Goal: Task Accomplishment & Management: Manage account settings

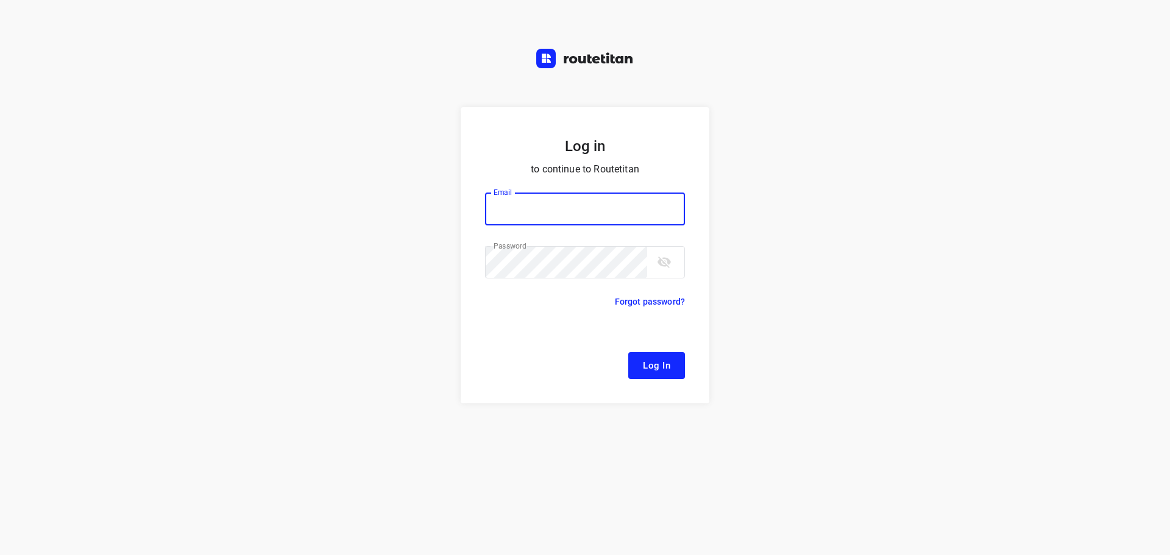
type input "remco@fruitopjewerk.nl"
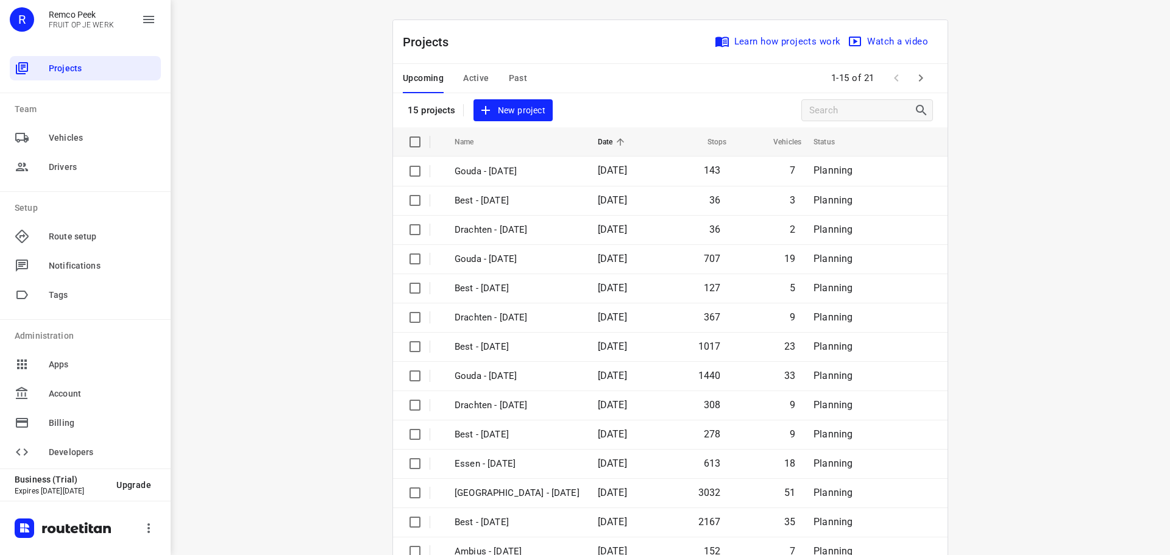
click at [470, 76] on span "Active" at bounding box center [476, 78] width 26 height 15
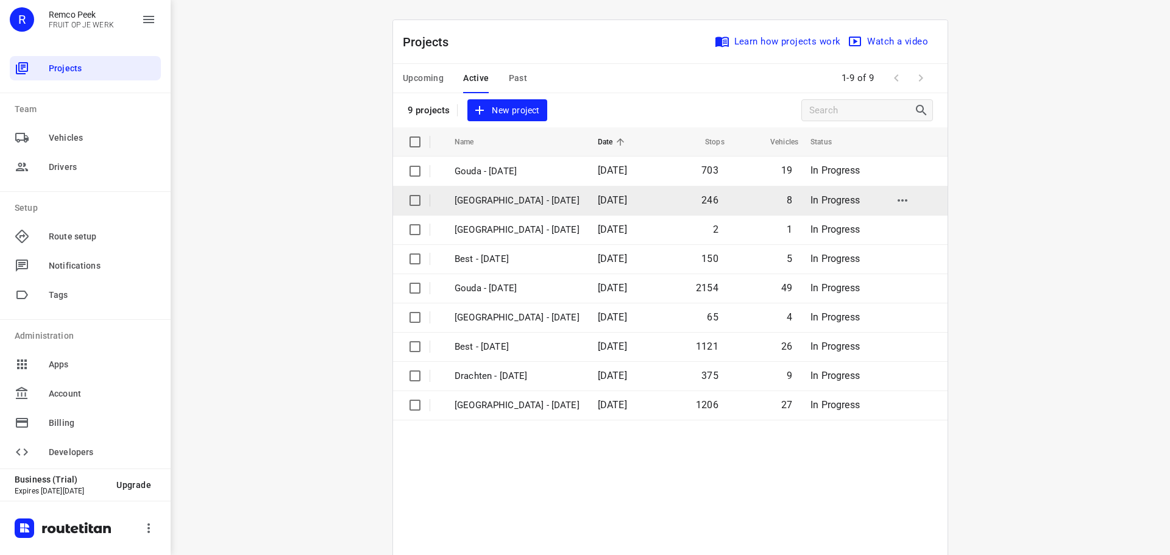
click at [488, 201] on p "Zwolle - Thursday" at bounding box center [517, 201] width 125 height 14
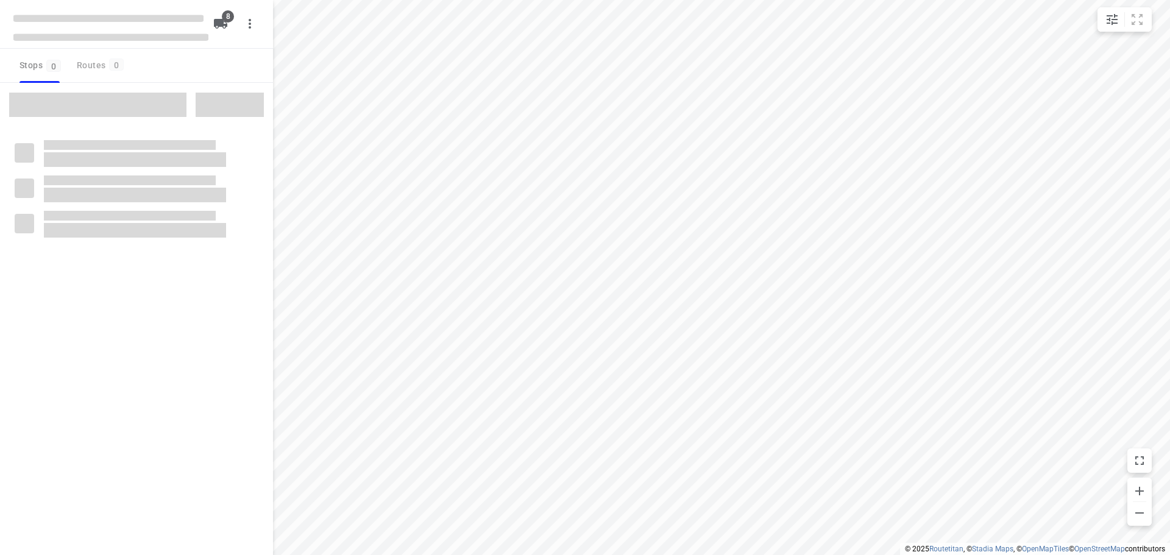
checkbox input "true"
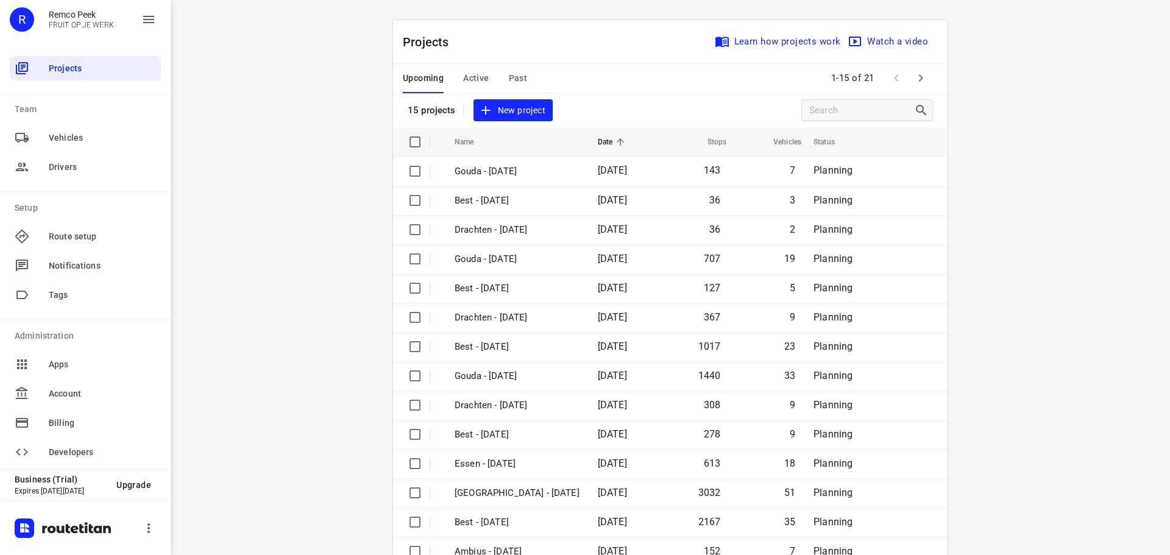
click at [476, 75] on span "Active" at bounding box center [476, 78] width 26 height 15
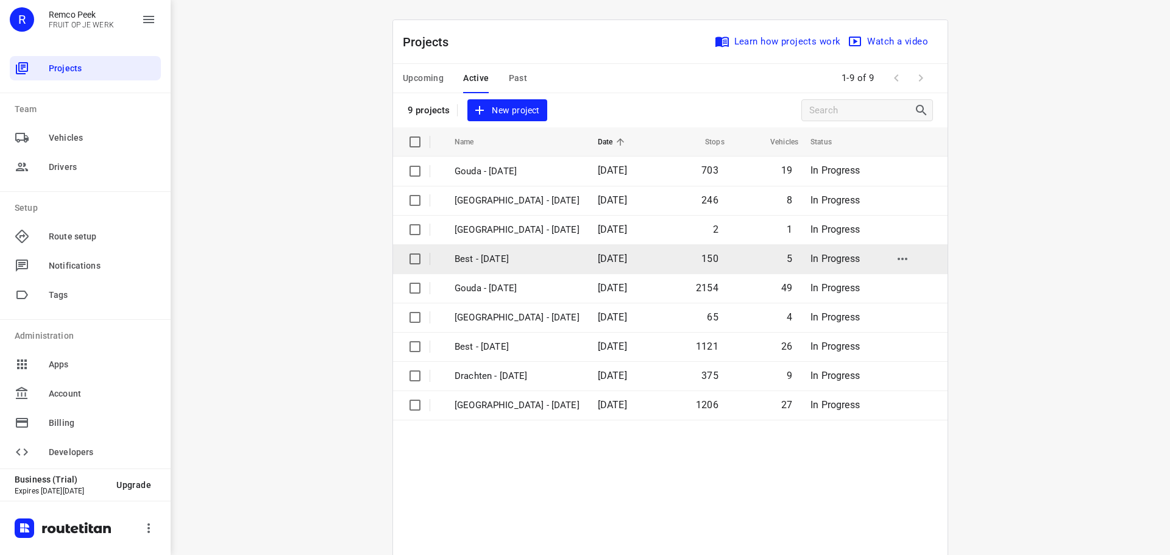
click at [484, 255] on p "Best - [DATE]" at bounding box center [517, 259] width 125 height 14
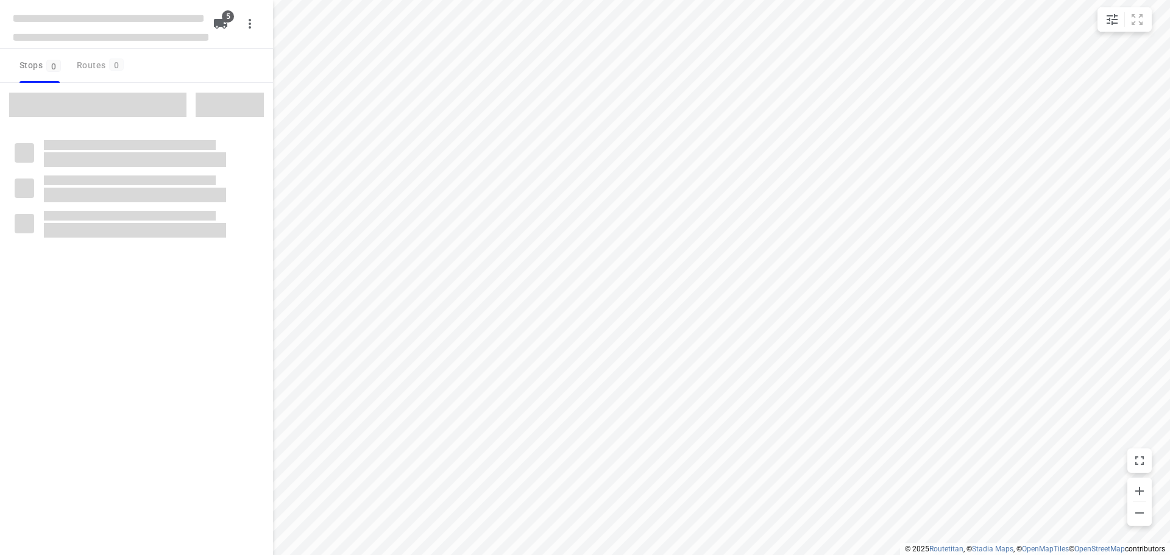
checkbox input "true"
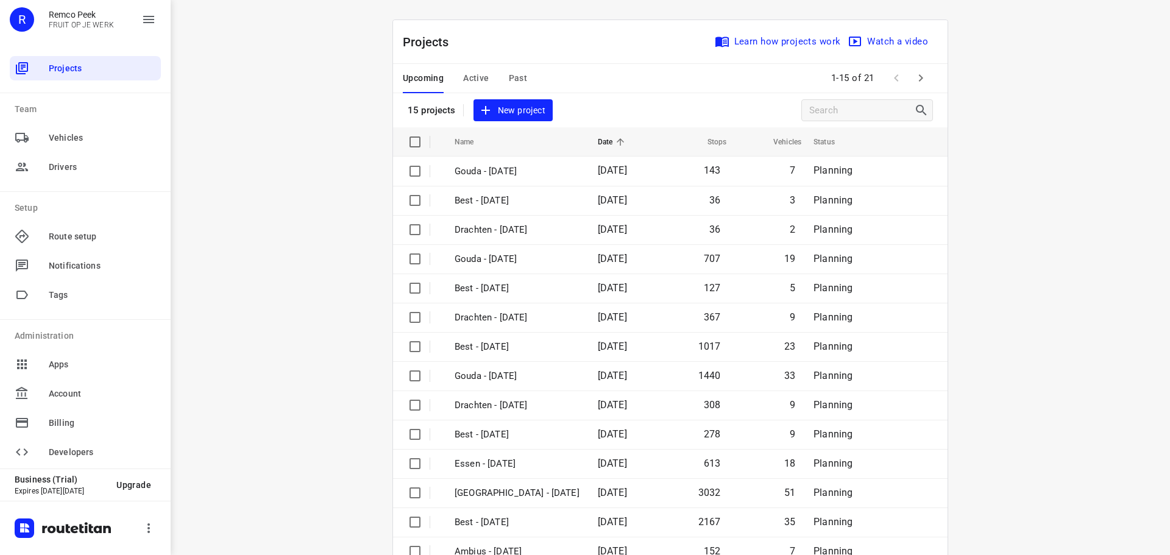
click at [474, 76] on span "Active" at bounding box center [476, 78] width 26 height 15
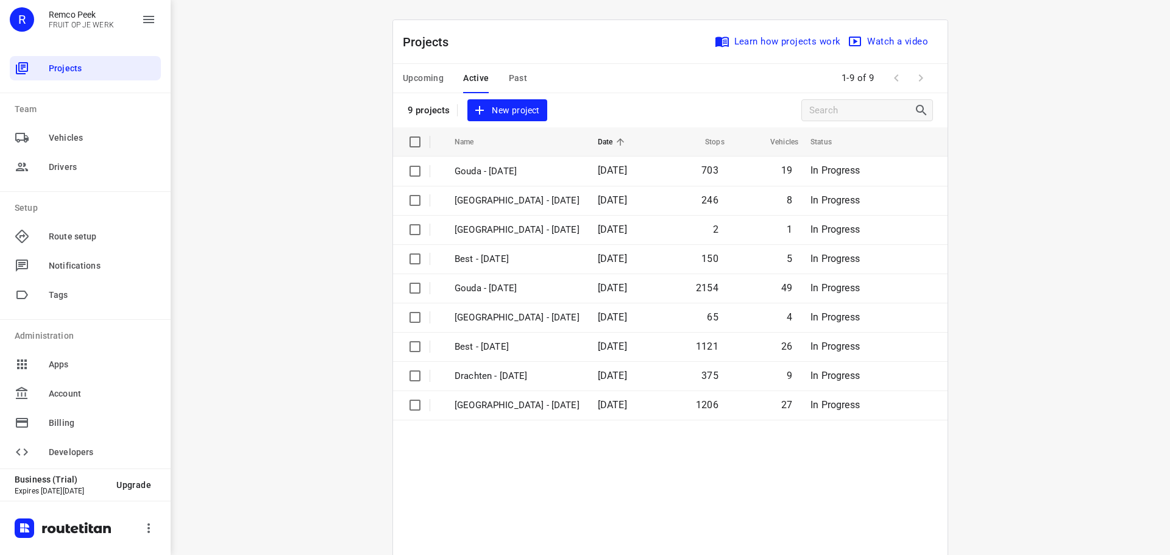
click at [418, 76] on span "Upcoming" at bounding box center [423, 78] width 41 height 15
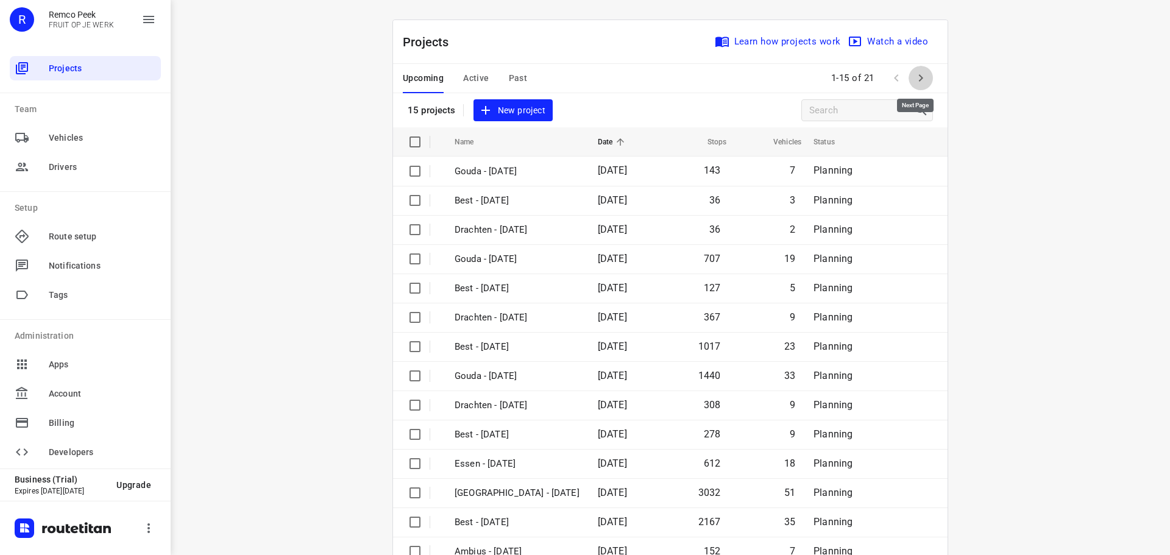
click at [914, 82] on icon "button" at bounding box center [921, 78] width 15 height 15
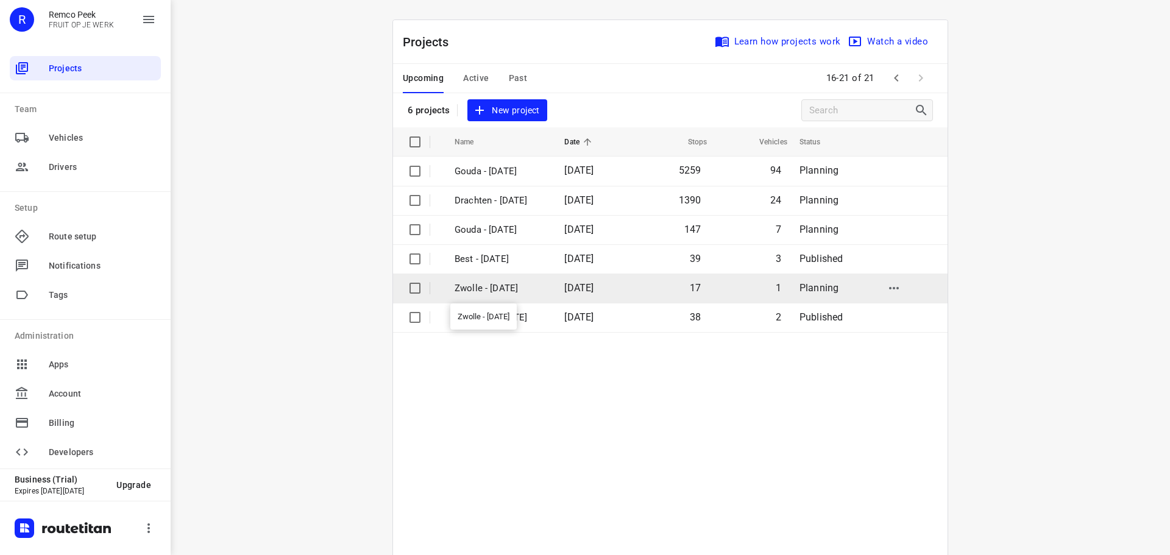
click at [490, 284] on p "Zwolle - Friday" at bounding box center [500, 289] width 91 height 14
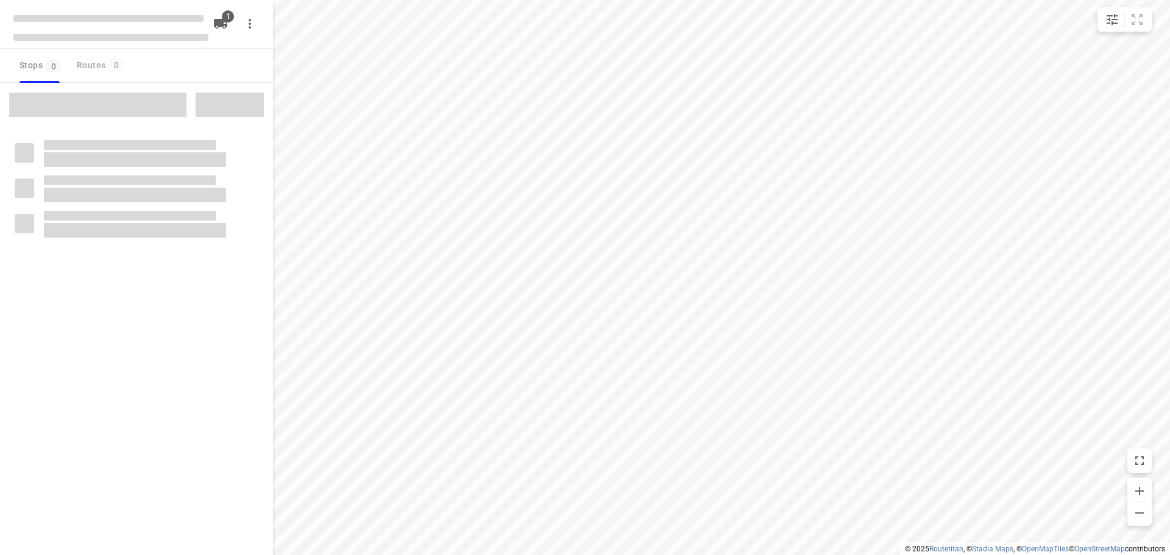
checkbox input "true"
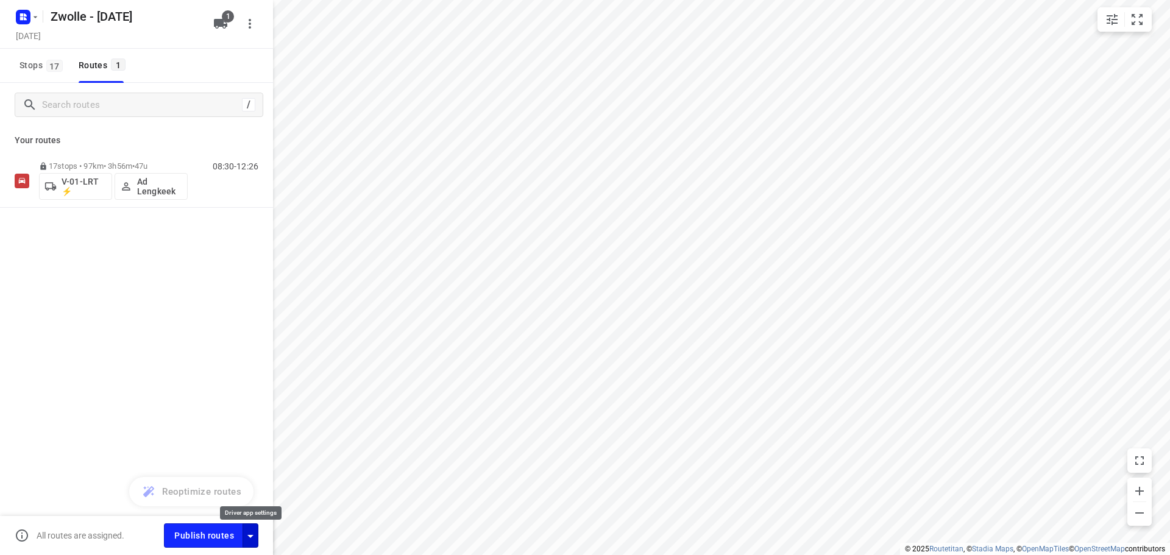
click at [249, 541] on icon "button" at bounding box center [250, 536] width 15 height 15
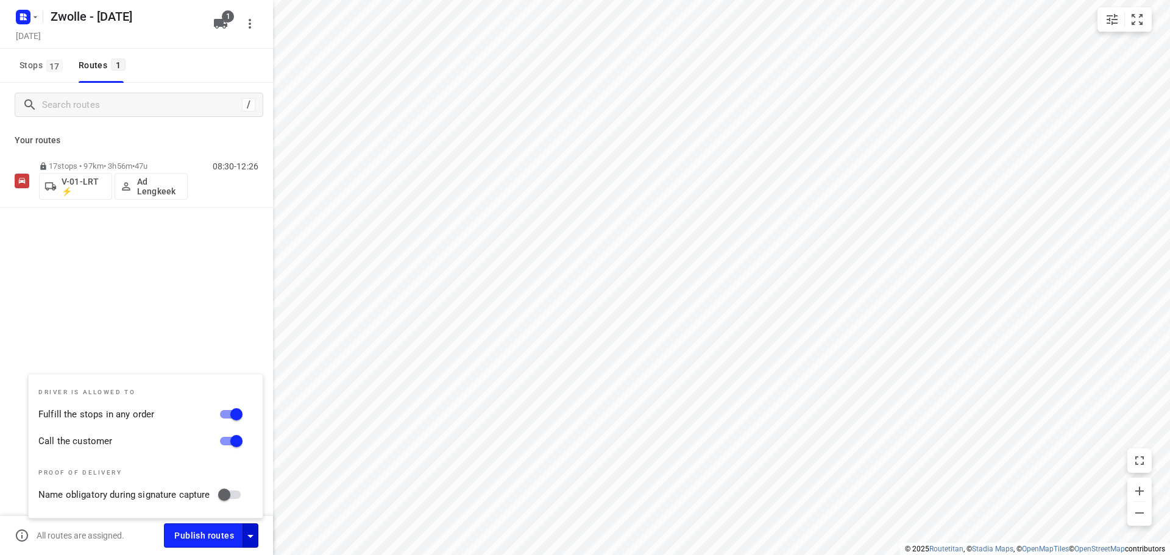
click at [182, 309] on div "/ Your routes 17 stops • 97km • 3h56m • 47u V-01-LRT ⚡ Ad Lengkeek 08:30-12:26" at bounding box center [136, 336] width 273 height 506
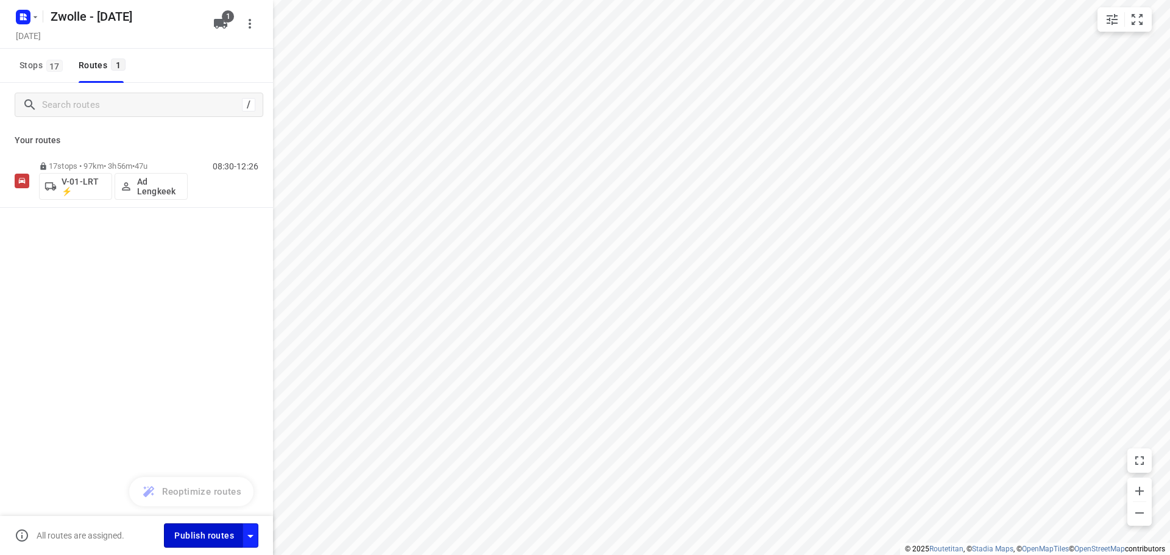
click at [201, 529] on span "Publish routes" at bounding box center [204, 535] width 60 height 15
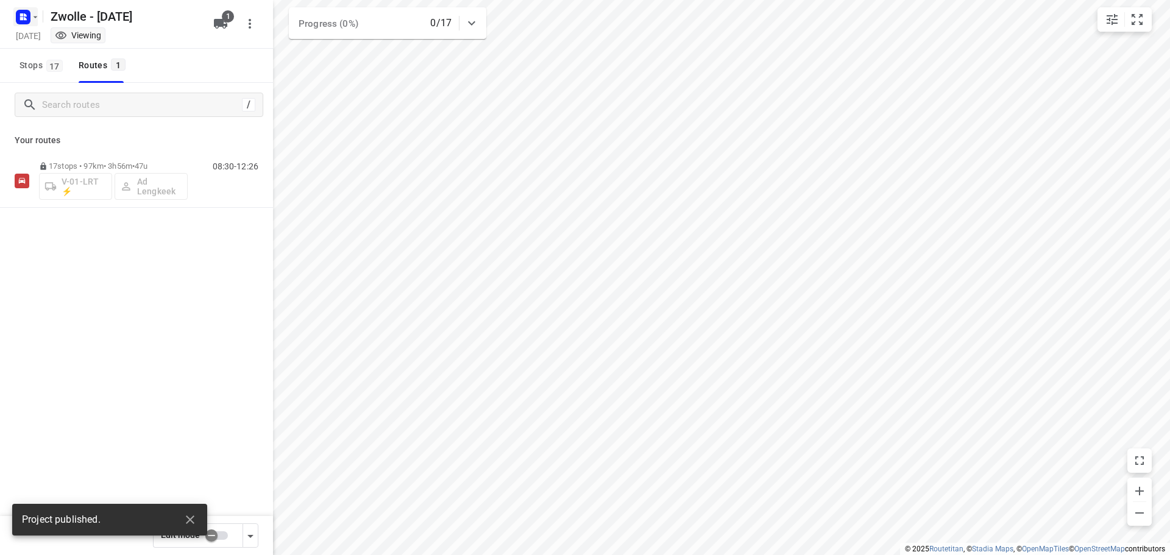
click at [32, 23] on icon "button" at bounding box center [23, 17] width 20 height 20
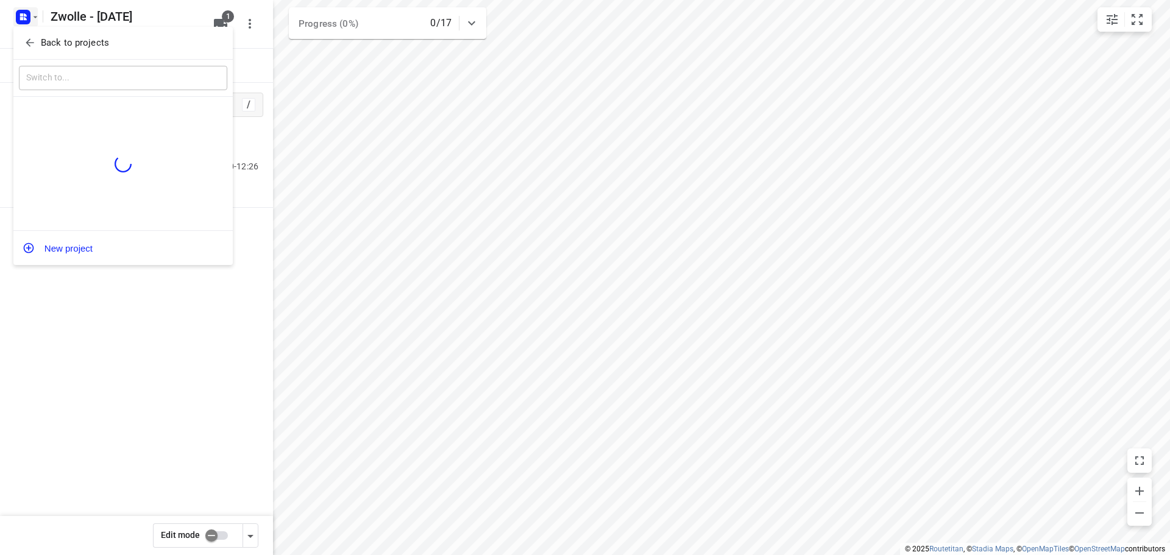
click at [45, 44] on p "Back to projects" at bounding box center [75, 43] width 68 height 14
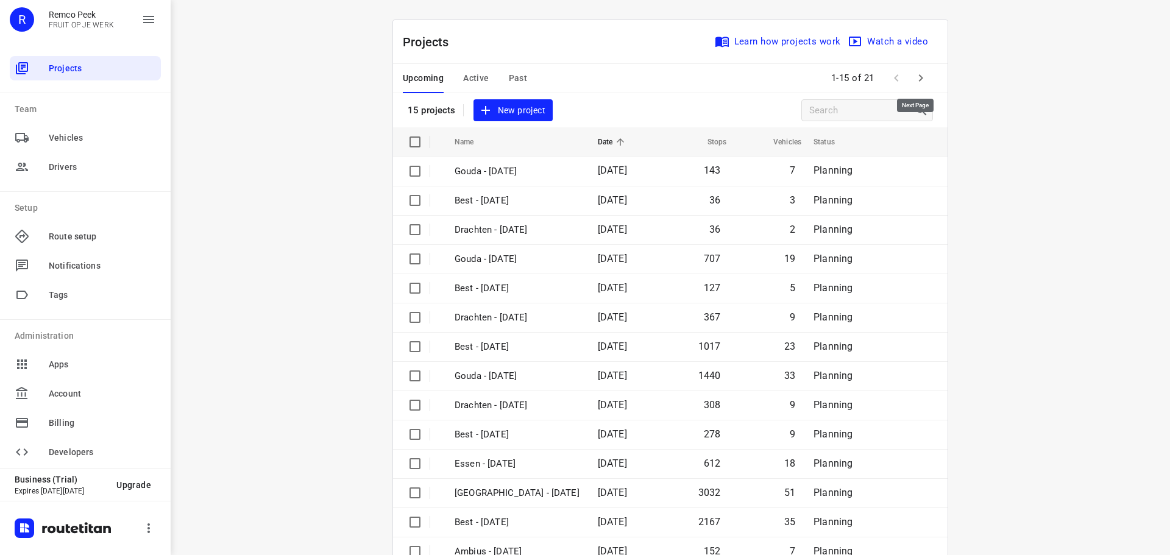
click at [914, 81] on icon "button" at bounding box center [921, 78] width 15 height 15
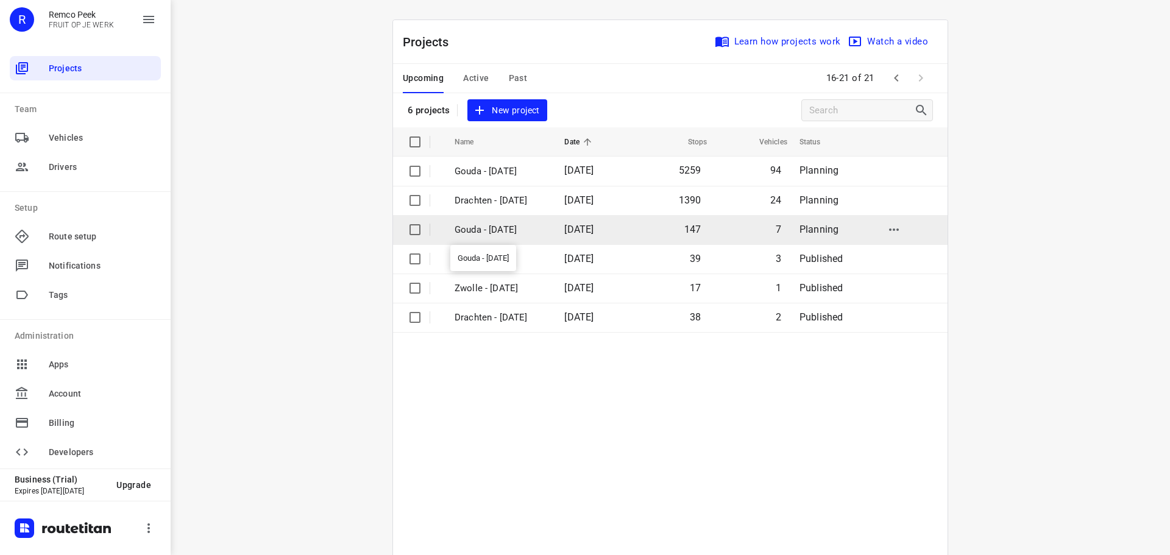
click at [494, 223] on p "Gouda - Friday" at bounding box center [500, 230] width 91 height 14
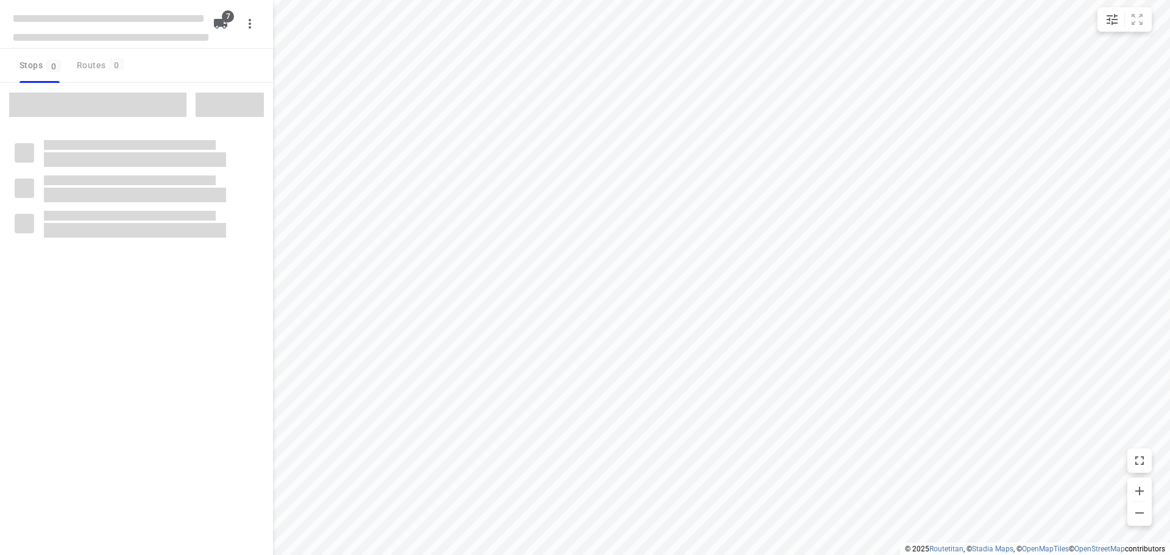
checkbox input "true"
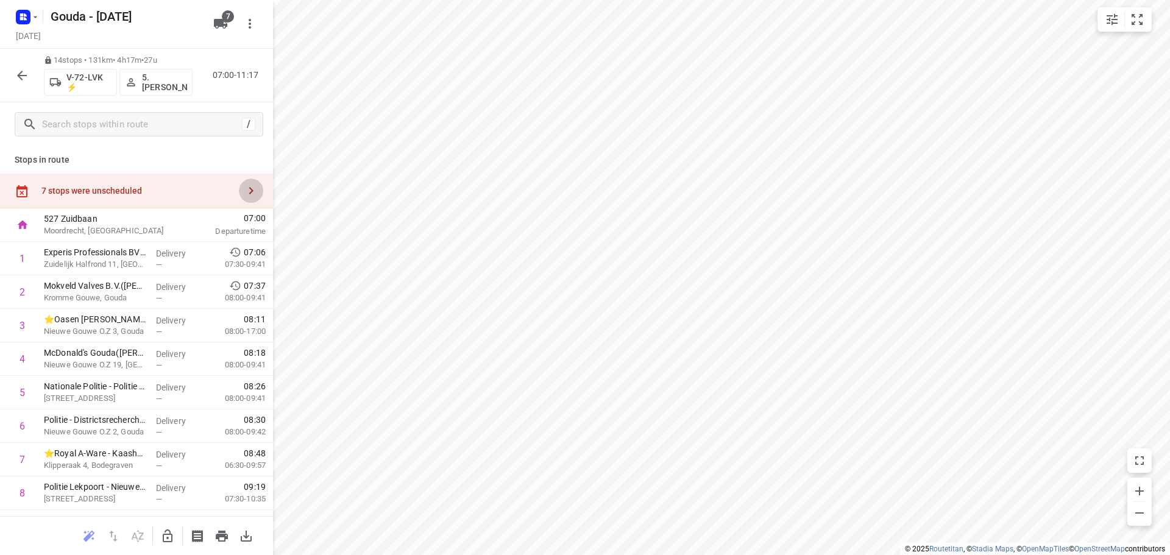
click at [244, 185] on icon "button" at bounding box center [251, 190] width 15 height 15
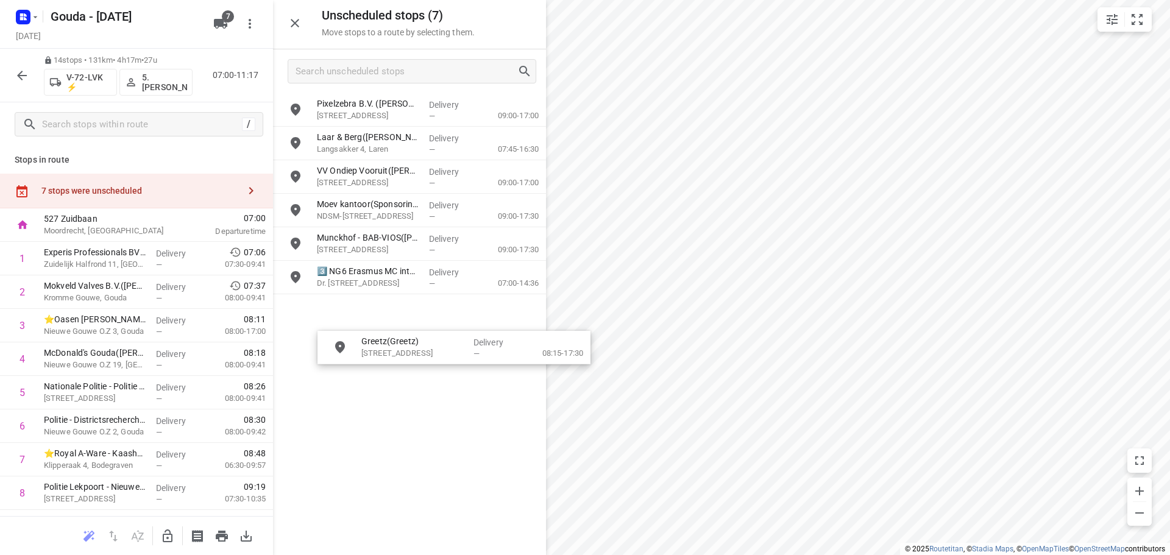
drag, startPoint x: 363, startPoint y: 315, endPoint x: 404, endPoint y: 354, distance: 56.9
click at [164, 533] on icon "button" at bounding box center [167, 536] width 15 height 15
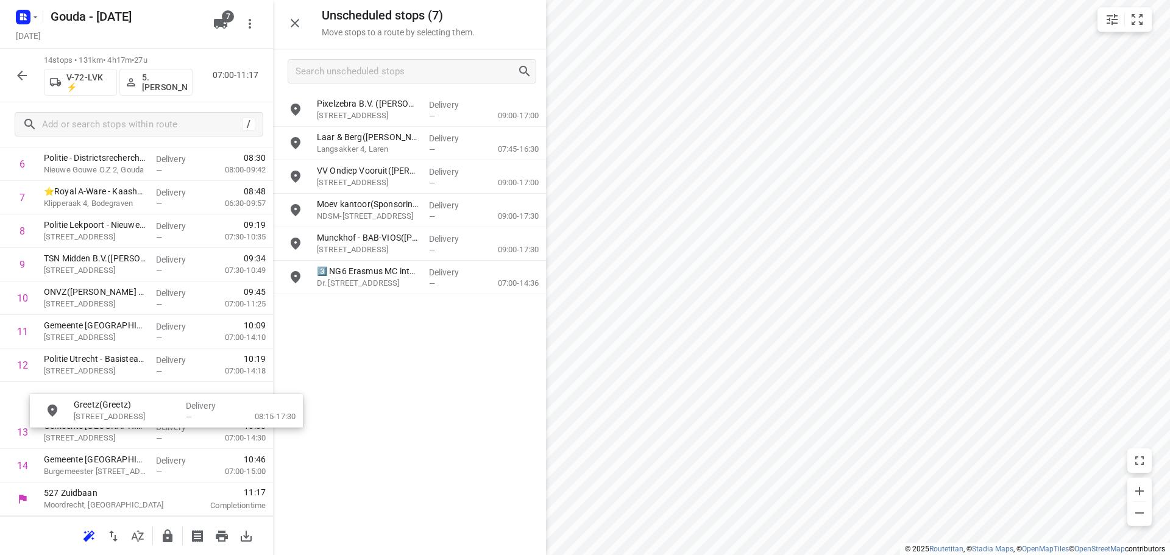
scroll to position [263, 0]
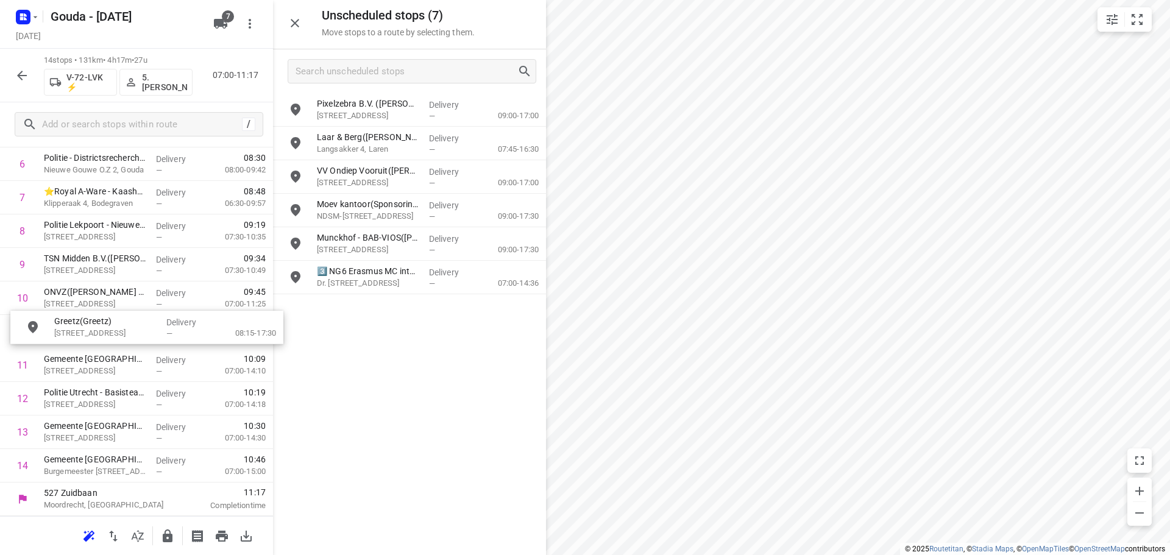
drag, startPoint x: 327, startPoint y: 315, endPoint x: 60, endPoint y: 339, distance: 267.4
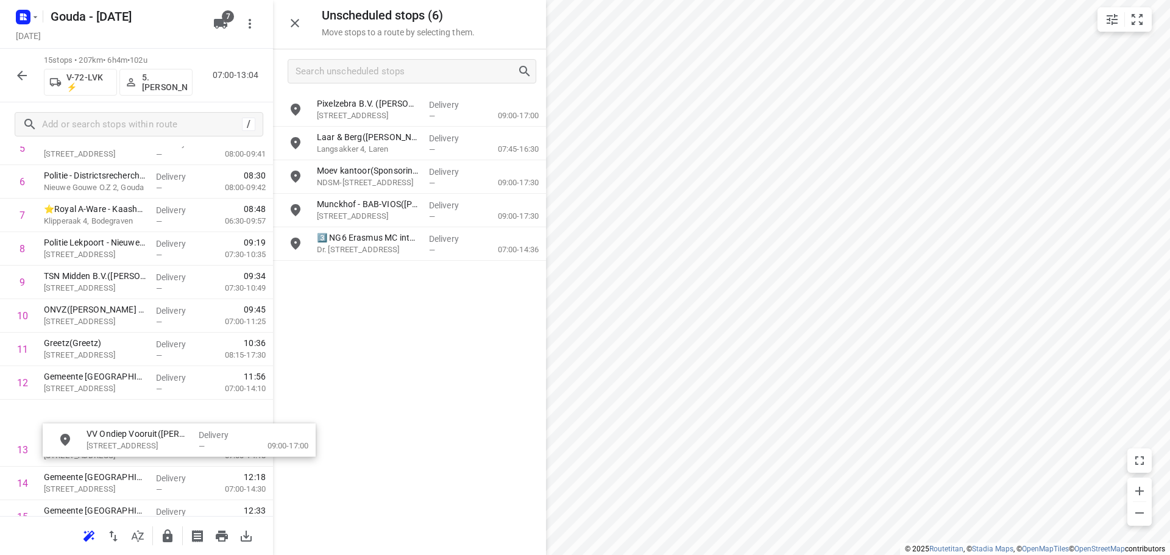
scroll to position [246, 0]
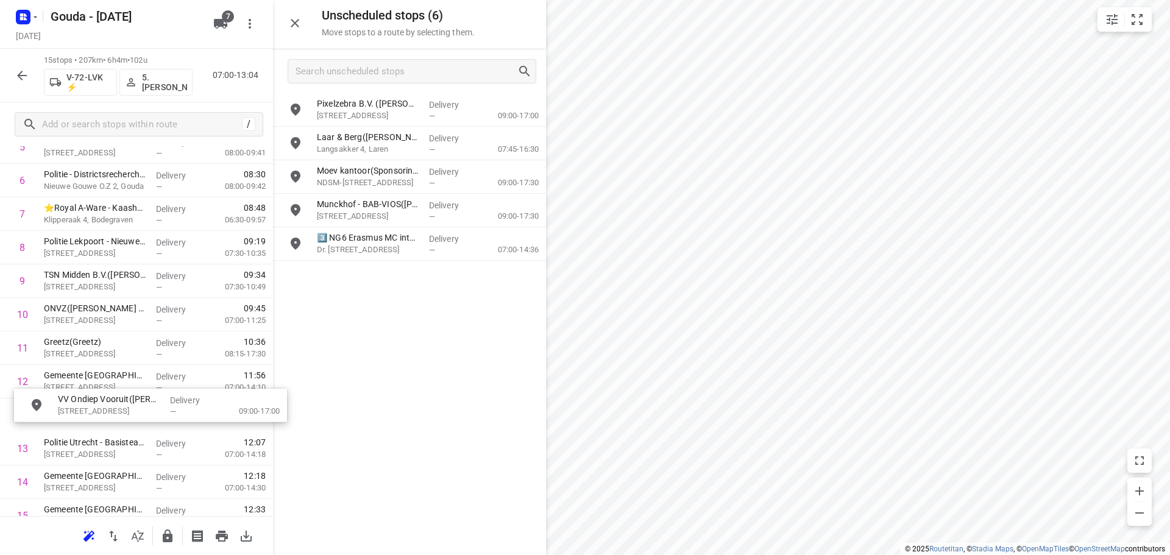
drag, startPoint x: 375, startPoint y: 179, endPoint x: 113, endPoint y: 413, distance: 351.8
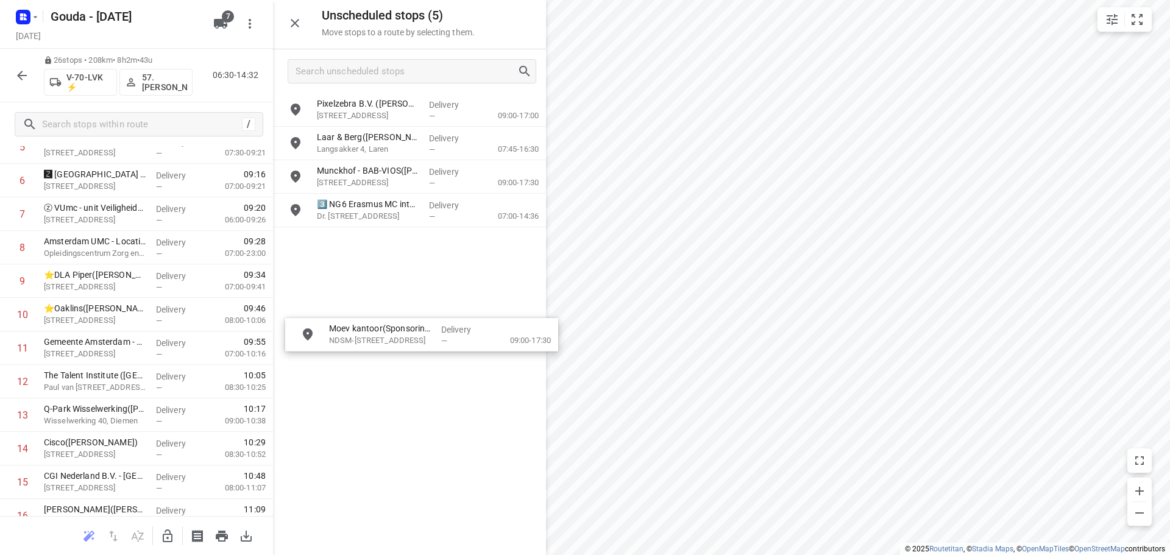
drag, startPoint x: 376, startPoint y: 176, endPoint x: 390, endPoint y: 333, distance: 158.5
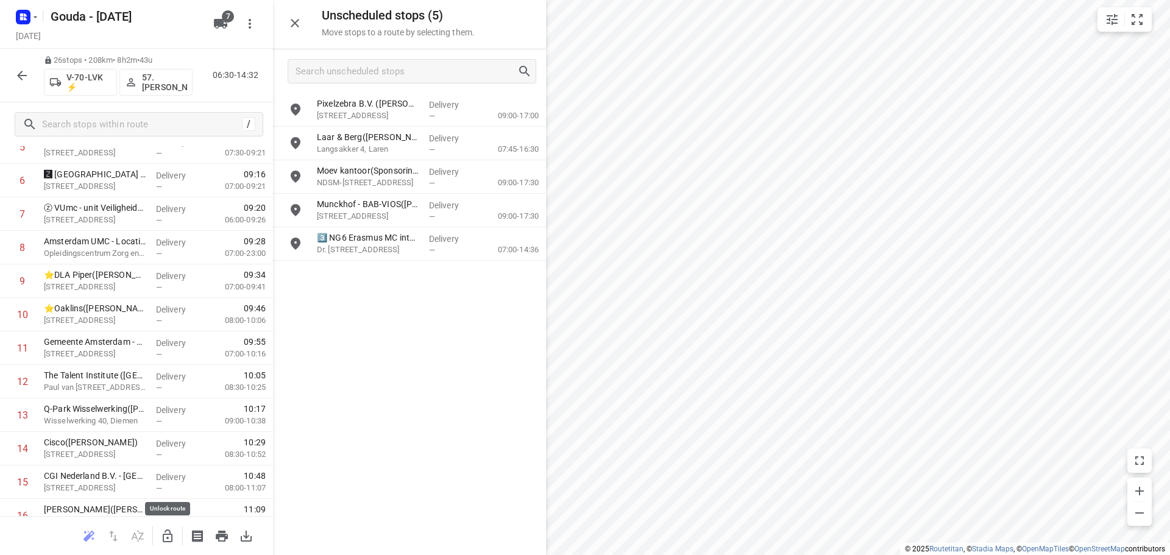
click at [168, 539] on icon "button" at bounding box center [168, 536] width 10 height 13
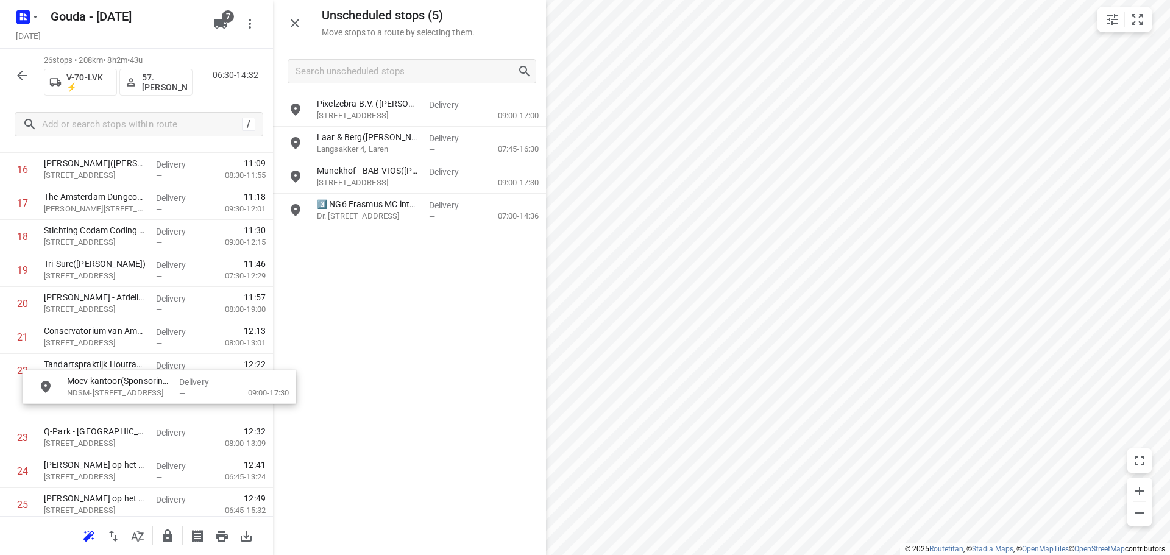
scroll to position [592, 0]
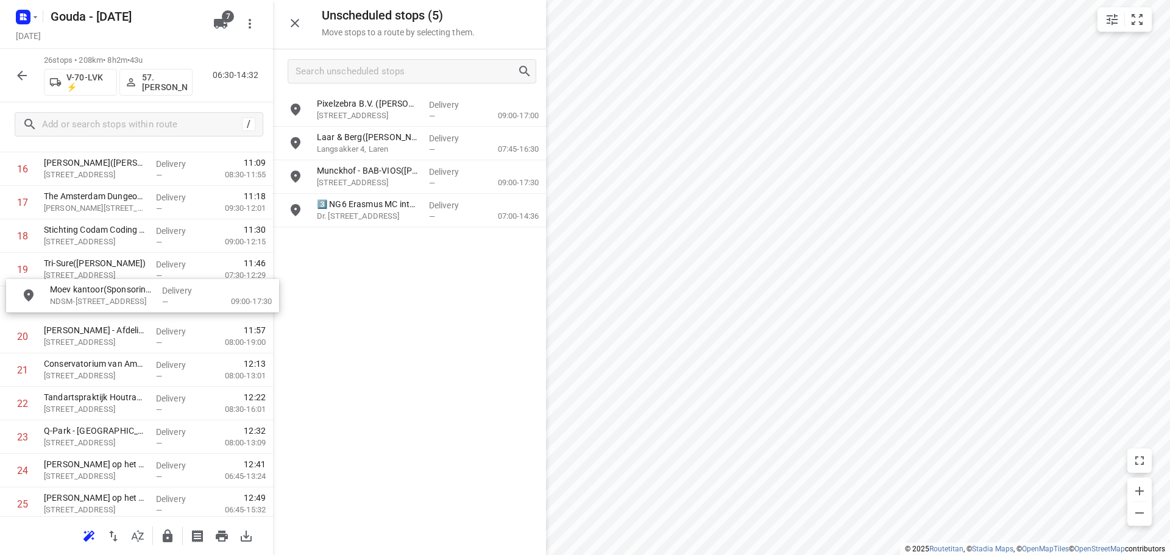
drag, startPoint x: 352, startPoint y: 177, endPoint x: 73, endPoint y: 301, distance: 305.6
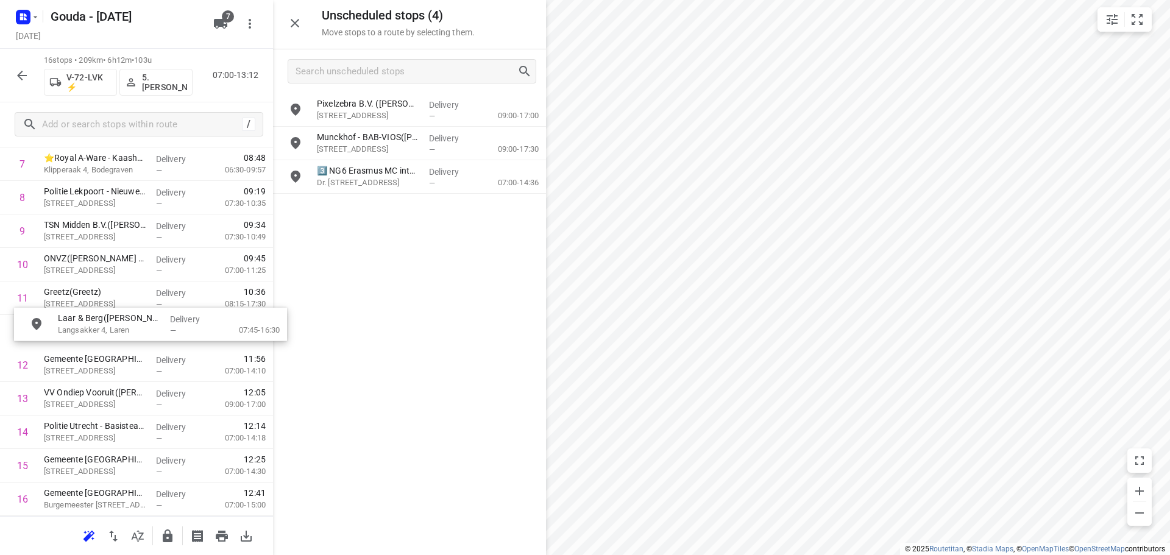
drag, startPoint x: 374, startPoint y: 152, endPoint x: 105, endPoint y: 337, distance: 325.9
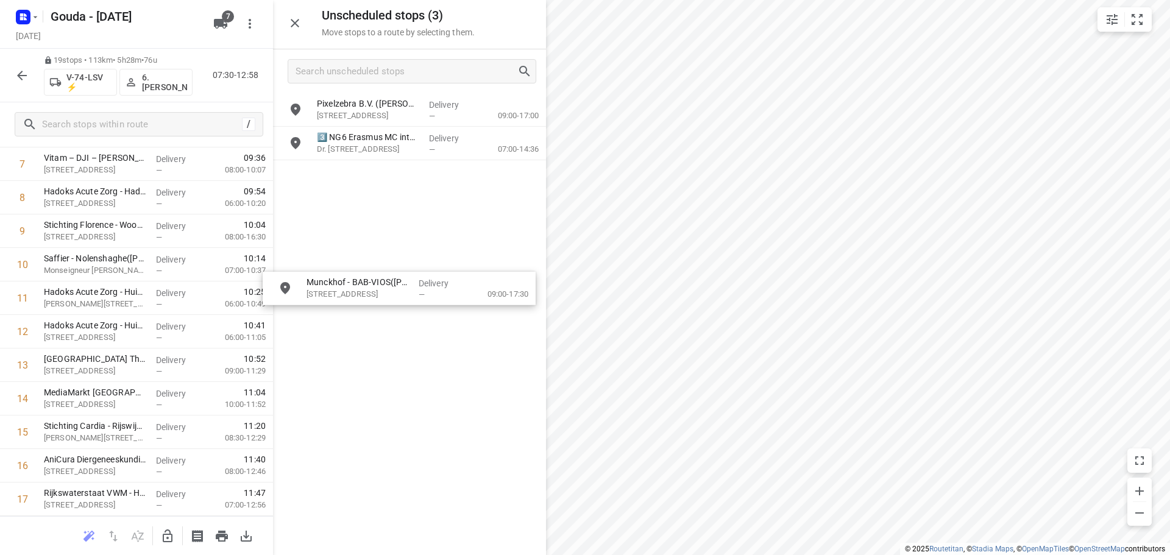
drag, startPoint x: 387, startPoint y: 146, endPoint x: 394, endPoint y: 292, distance: 146.4
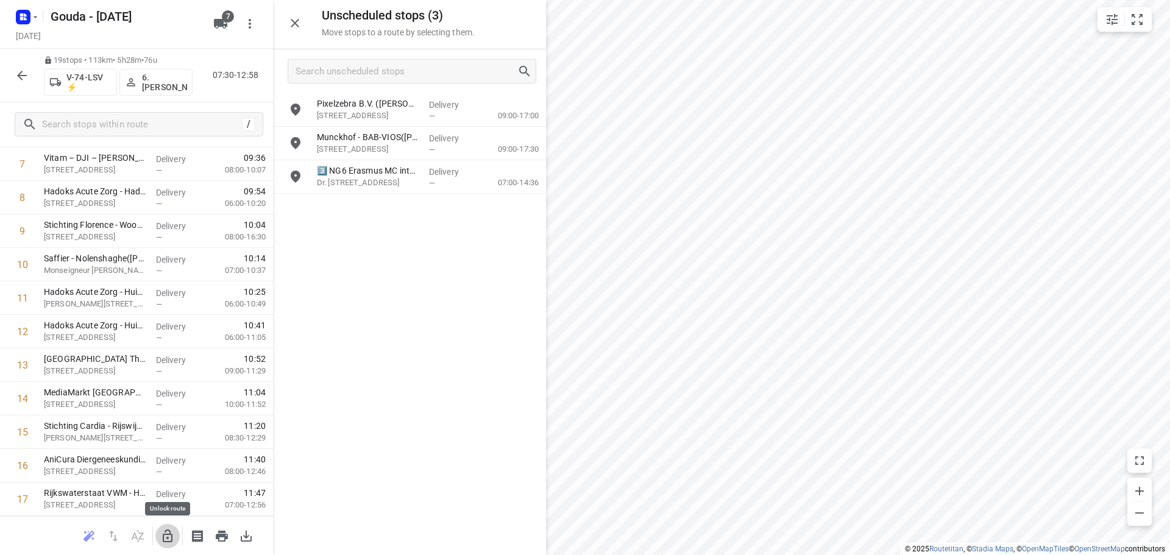
click at [168, 531] on icon "button" at bounding box center [167, 536] width 15 height 15
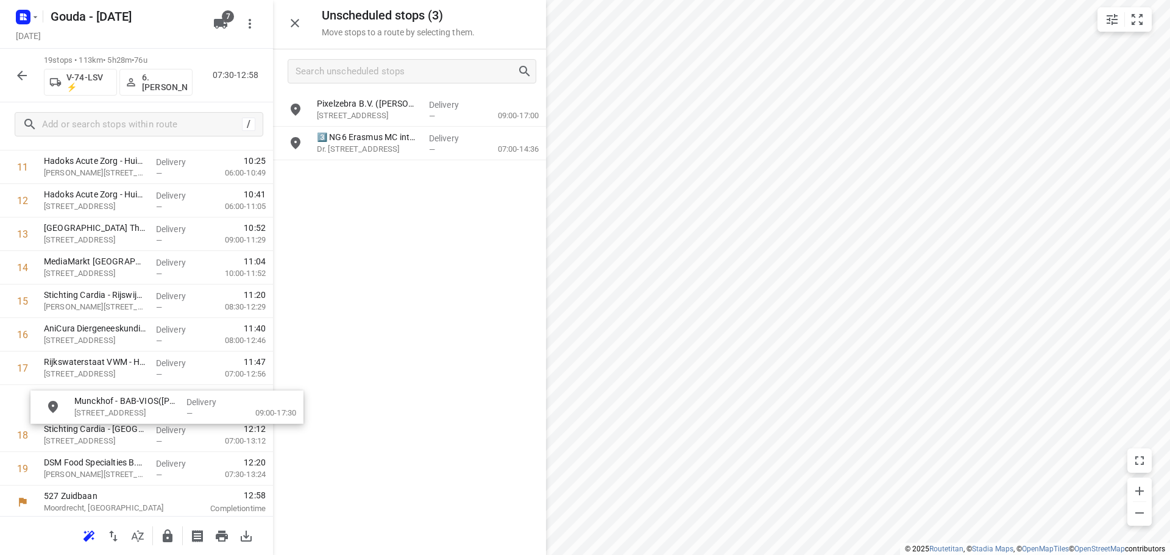
scroll to position [427, 0]
drag, startPoint x: 361, startPoint y: 157, endPoint x: 86, endPoint y: 414, distance: 376.4
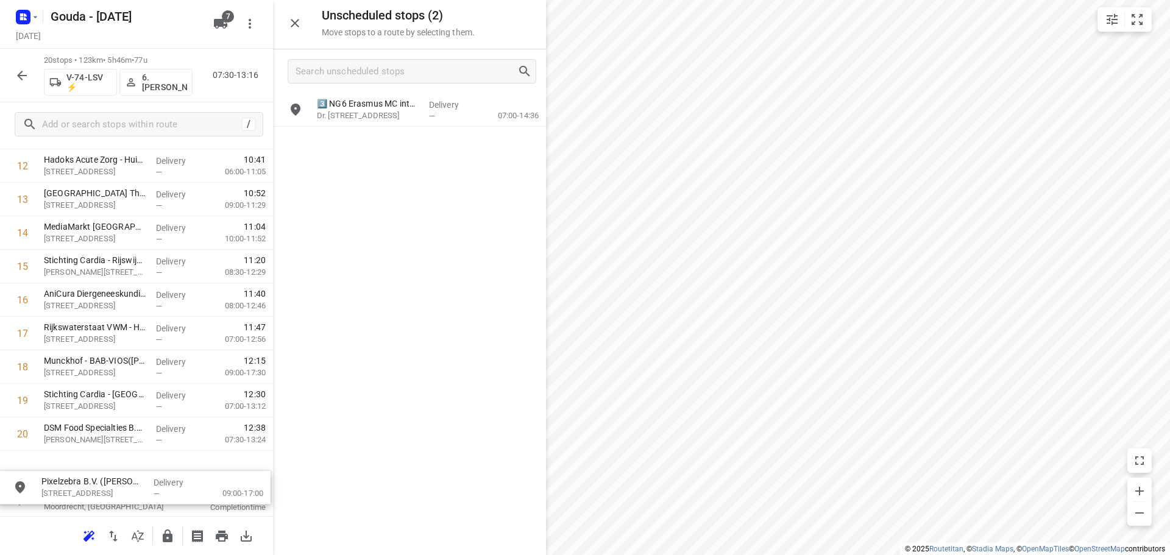
scroll to position [472, 0]
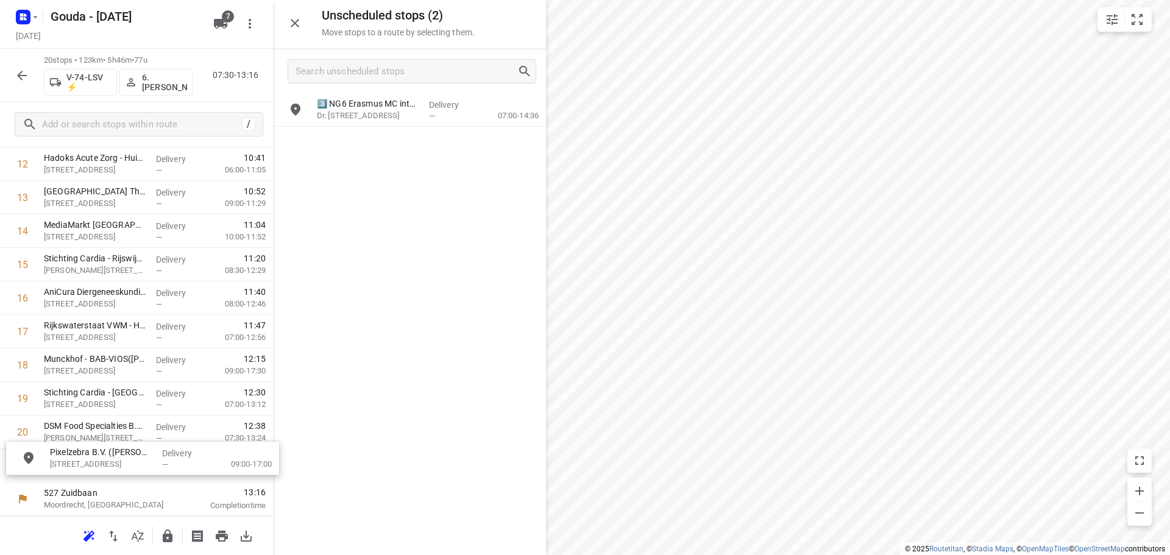
drag, startPoint x: 346, startPoint y: 110, endPoint x: 79, endPoint y: 463, distance: 442.9
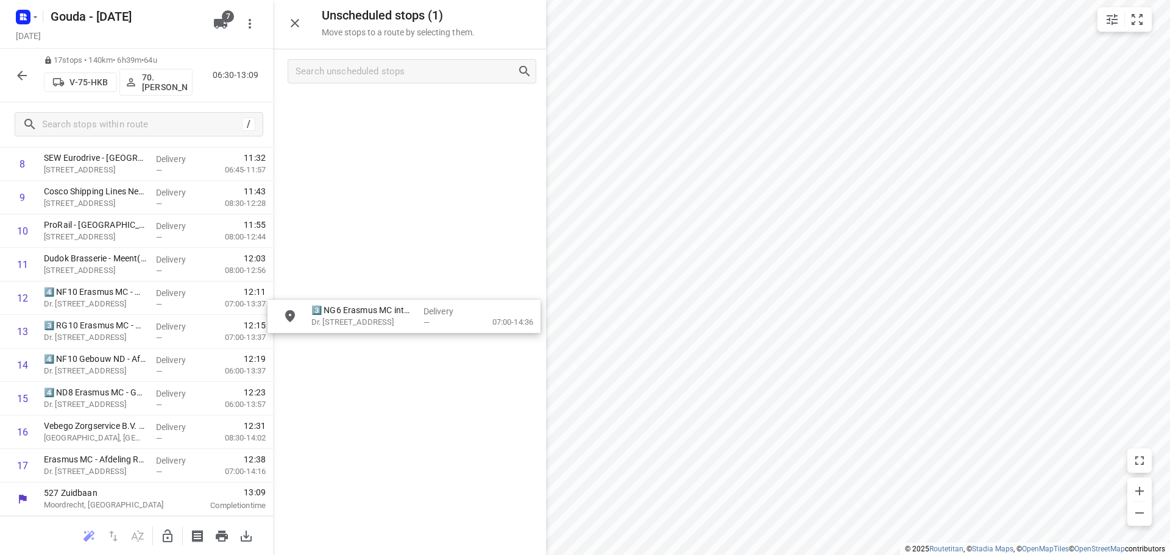
drag, startPoint x: 357, startPoint y: 117, endPoint x: 348, endPoint y: 328, distance: 211.7
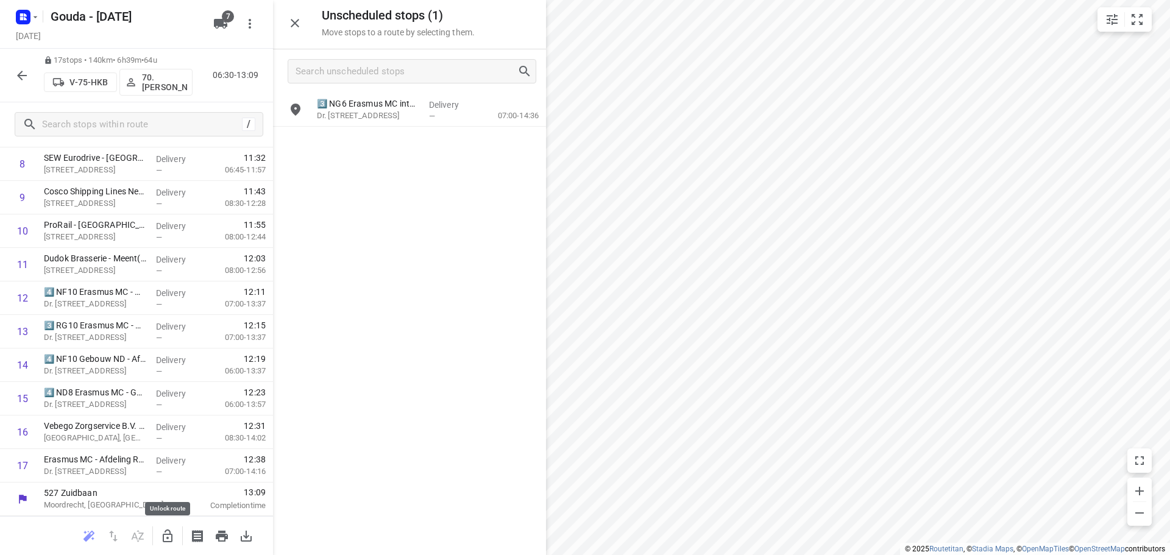
click at [163, 533] on icon "button" at bounding box center [167, 536] width 15 height 15
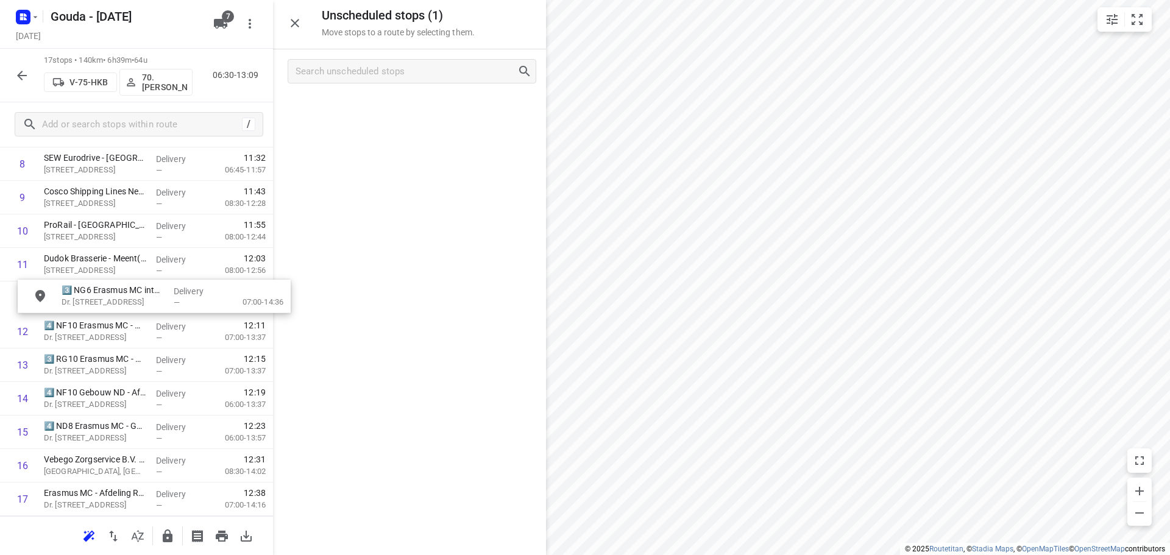
drag, startPoint x: 371, startPoint y: 110, endPoint x: 111, endPoint y: 305, distance: 324.3
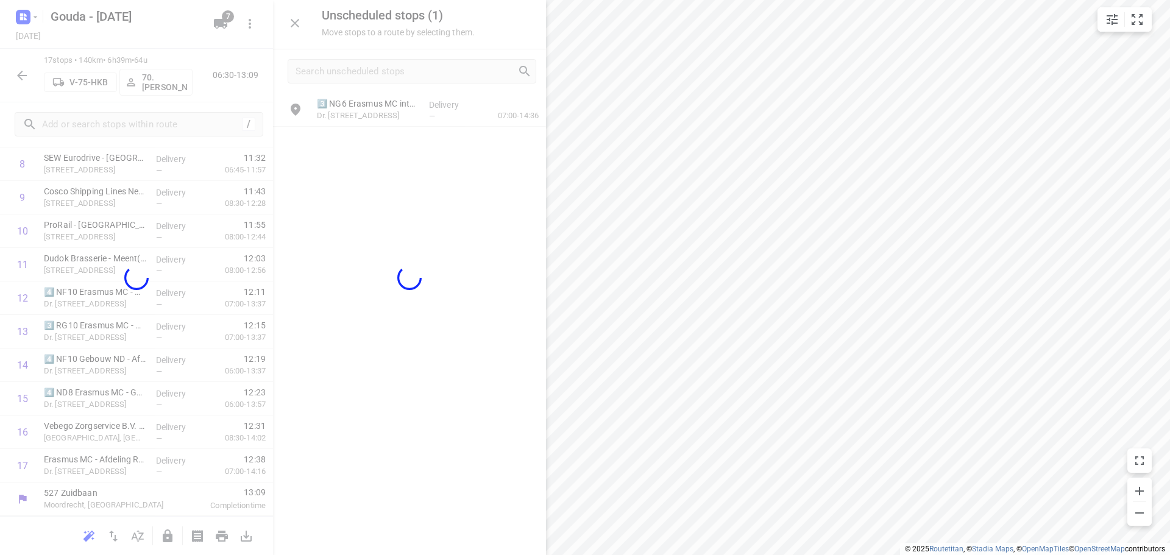
scroll to position [328, 0]
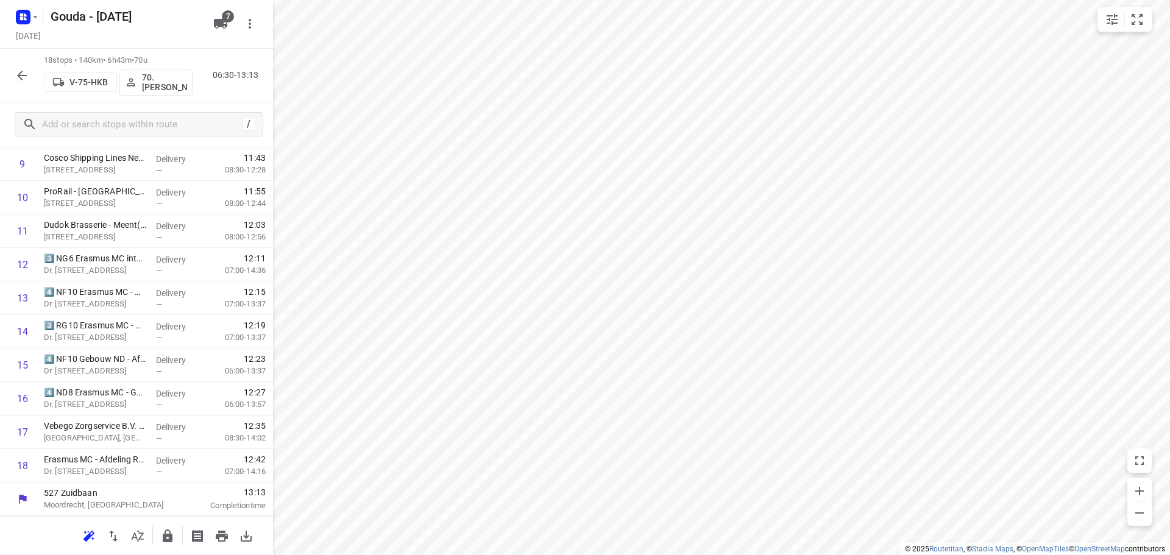
click at [12, 87] on div at bounding box center [22, 75] width 24 height 24
click at [21, 72] on icon "button" at bounding box center [22, 76] width 10 height 10
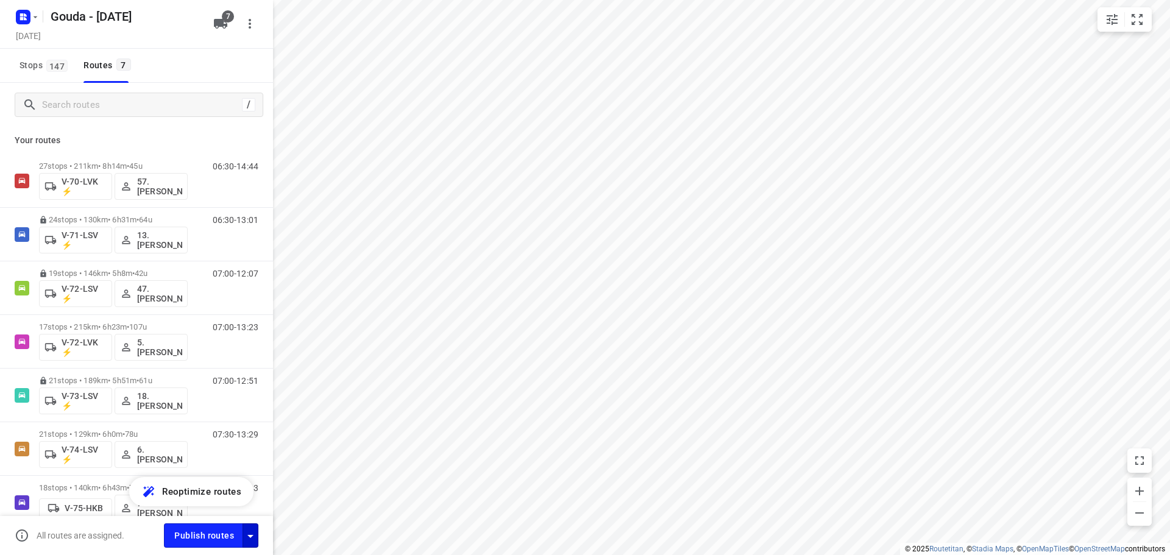
click at [250, 536] on icon "button" at bounding box center [250, 536] width 6 height 3
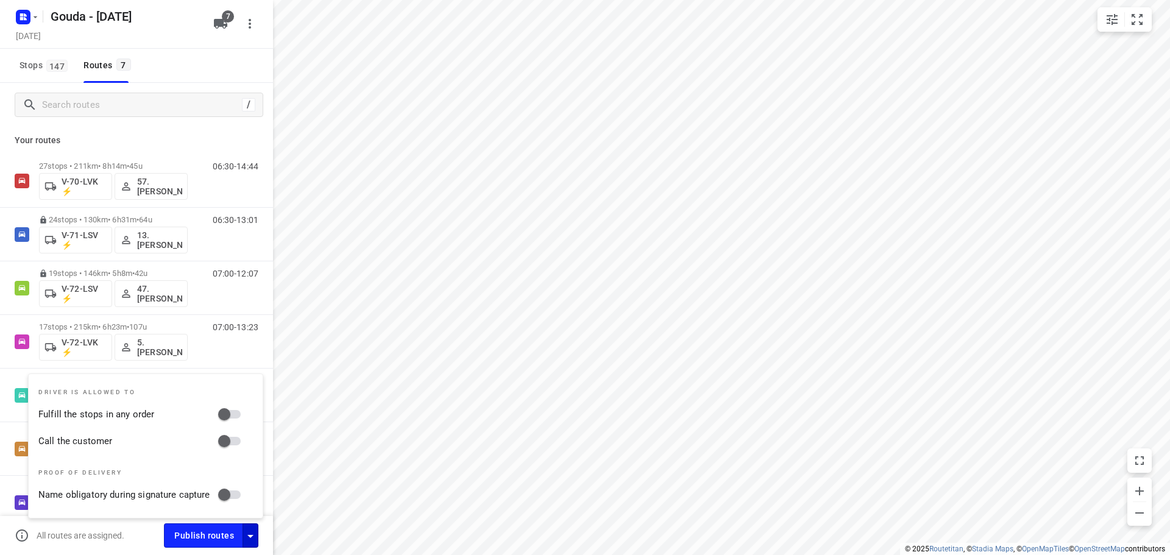
click at [233, 413] on input "Fulfill the stops in any order" at bounding box center [224, 414] width 69 height 23
checkbox input "true"
click at [238, 444] on input "Call the customer" at bounding box center [224, 441] width 69 height 23
checkbox input "true"
click at [219, 69] on div "Stops 147 Routes 7" at bounding box center [136, 66] width 273 height 34
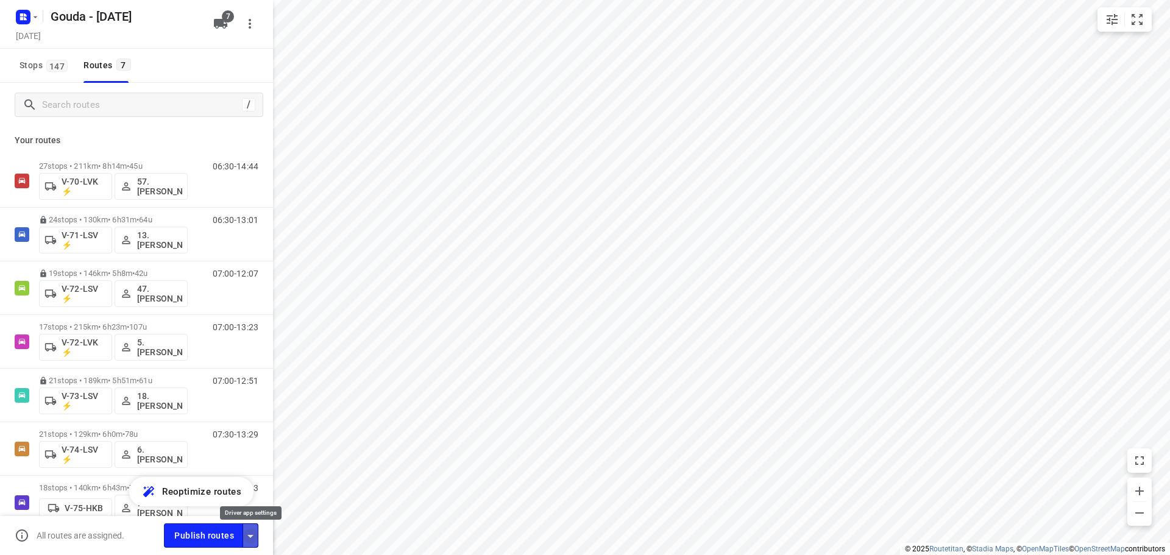
click at [254, 534] on icon "button" at bounding box center [250, 536] width 15 height 15
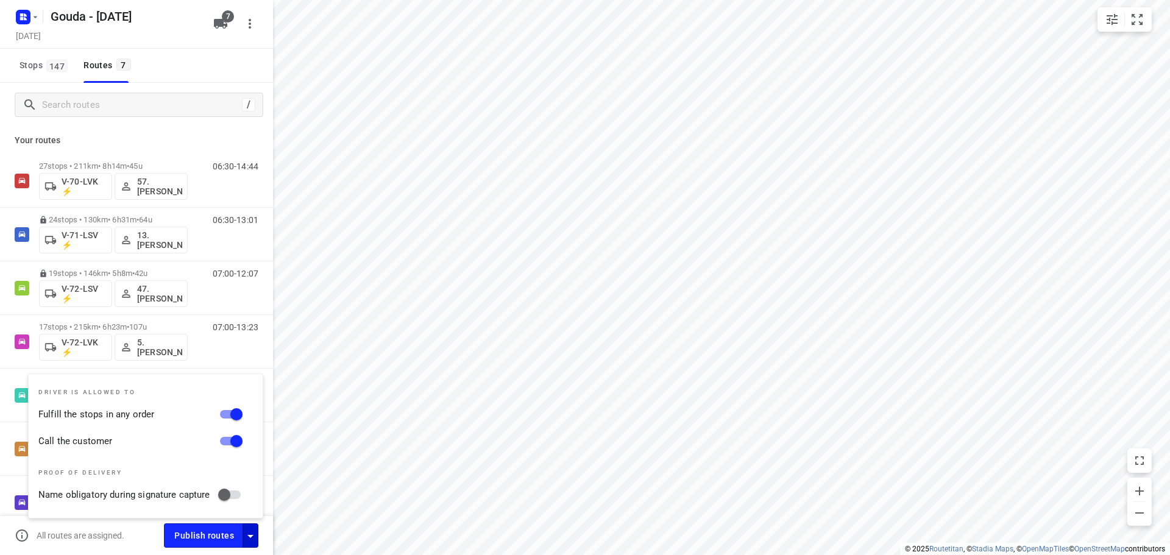
click at [197, 62] on div "Stops 147 Routes 7" at bounding box center [136, 66] width 273 height 34
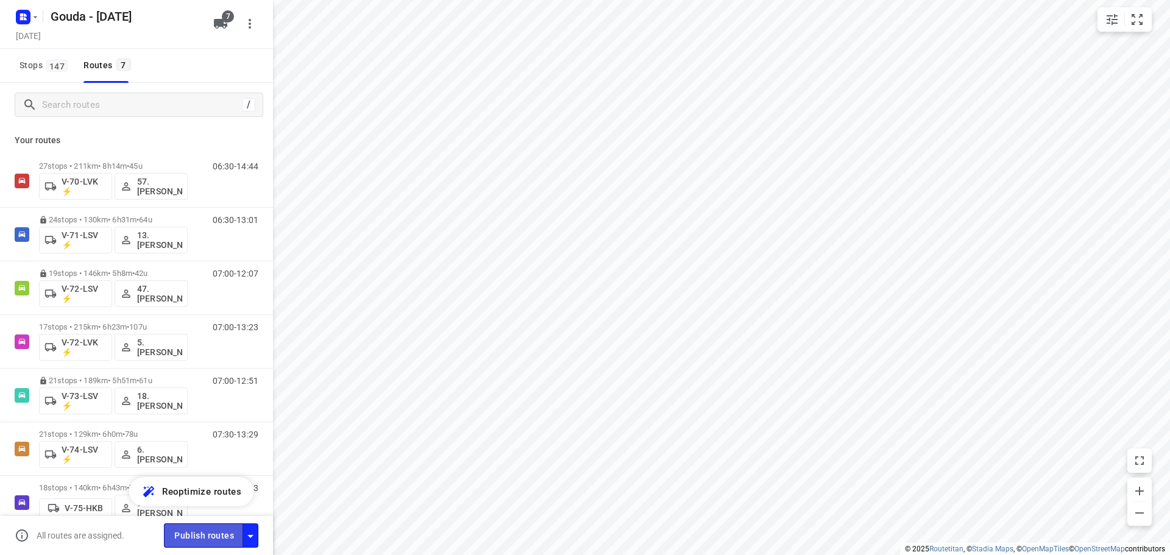
click at [208, 534] on span "Publish routes" at bounding box center [204, 535] width 60 height 15
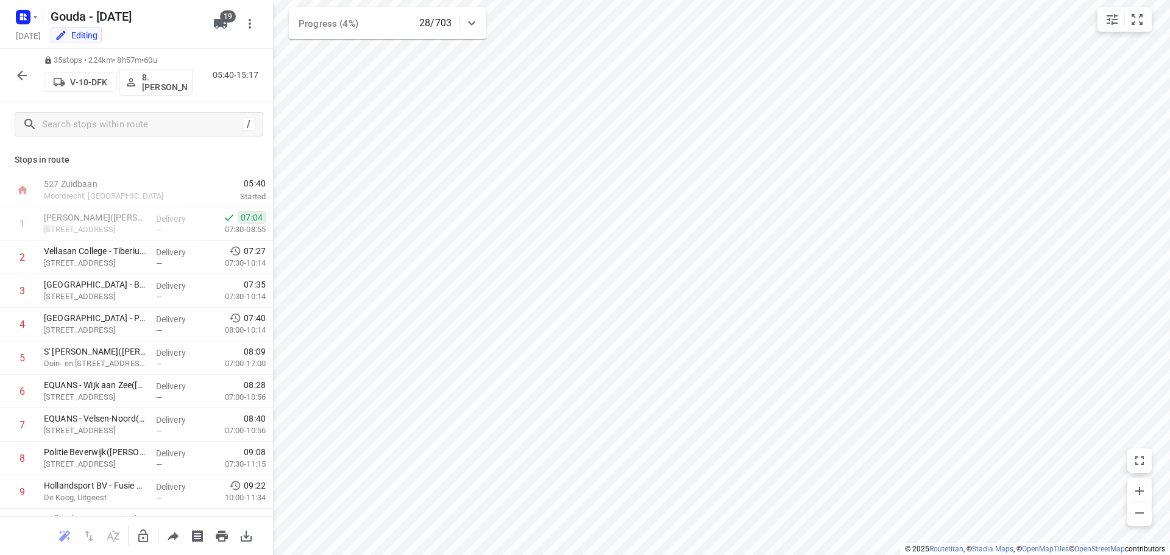
click at [23, 74] on icon "button" at bounding box center [22, 75] width 15 height 15
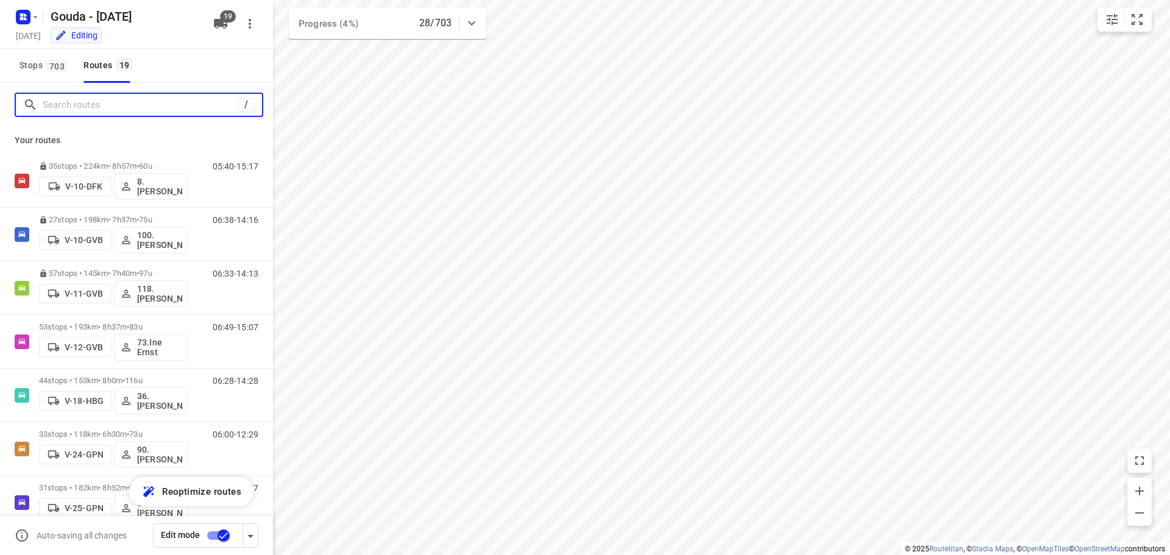
click at [80, 101] on input "Search routes" at bounding box center [140, 105] width 195 height 19
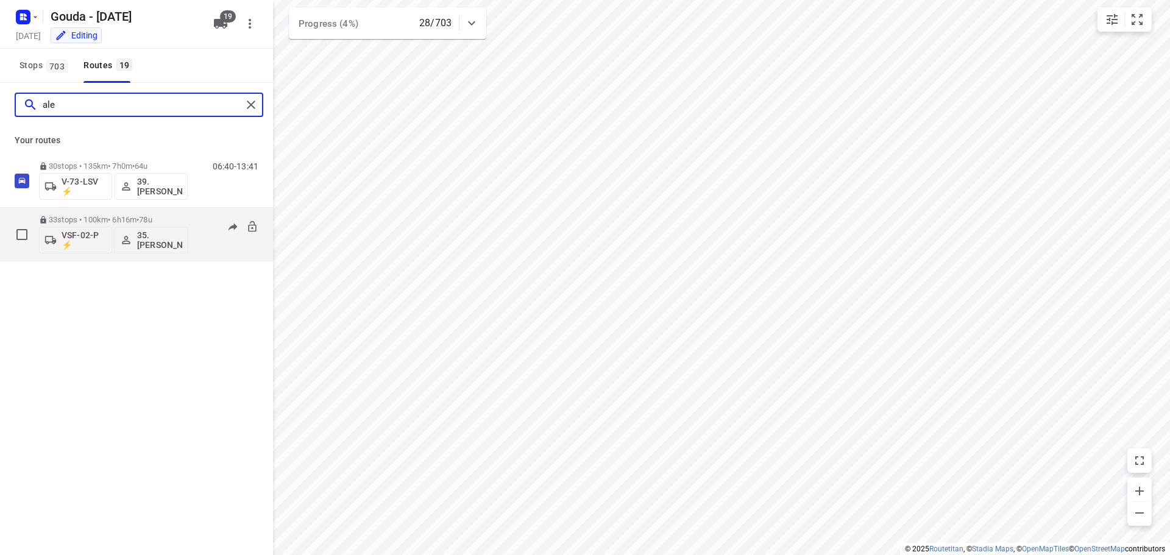
type input "ale"
click at [99, 215] on div "33 stops • 100km • 6h16m • 78u VSF-02-P ⚡ 35. [PERSON_NAME]" at bounding box center [113, 234] width 149 height 51
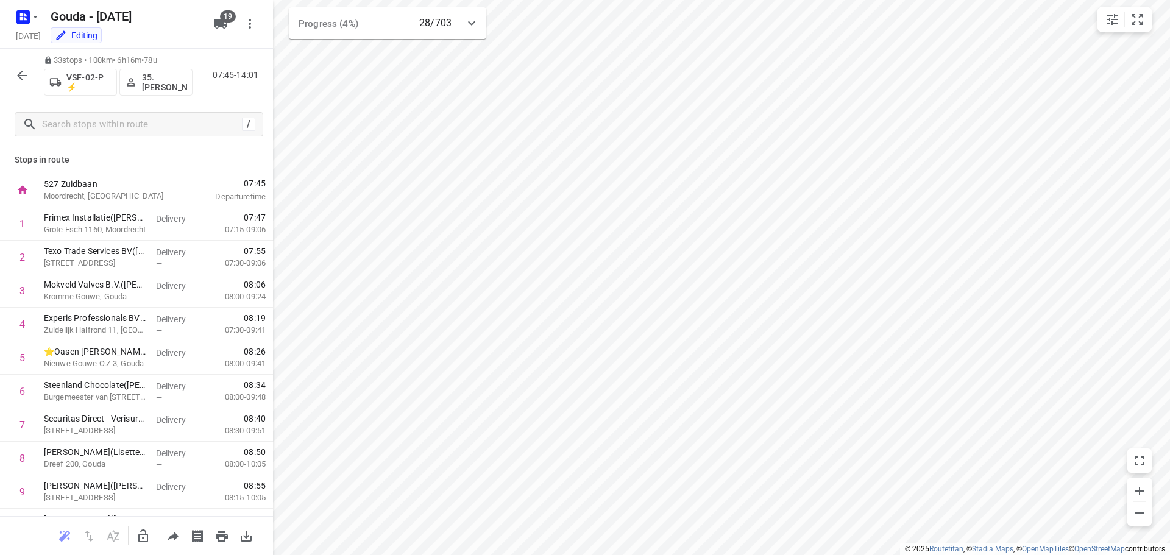
click at [20, 76] on icon "button" at bounding box center [22, 75] width 15 height 15
